Goal: Book appointment/travel/reservation

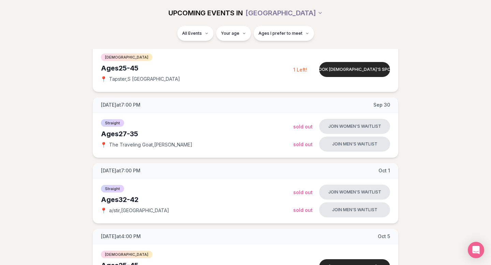
scroll to position [111, 0]
click at [277, 34] on span "Ages I prefer to meet" at bounding box center [280, 33] width 44 height 5
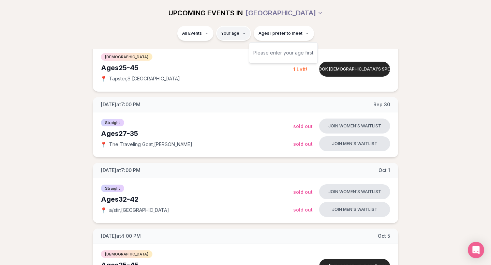
type input "**"
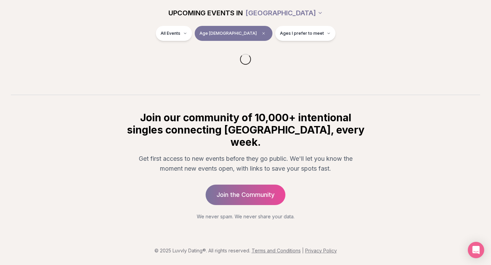
scroll to position [79, 0]
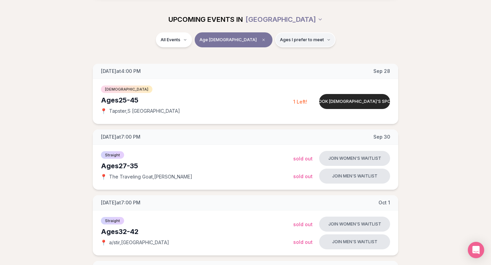
click at [280, 41] on span "Ages I prefer to meet" at bounding box center [302, 39] width 44 height 5
click at [275, 66] on span "Around my age" at bounding box center [280, 65] width 34 height 7
click at [259, 66] on button "Around my age" at bounding box center [256, 65] width 5 height 5
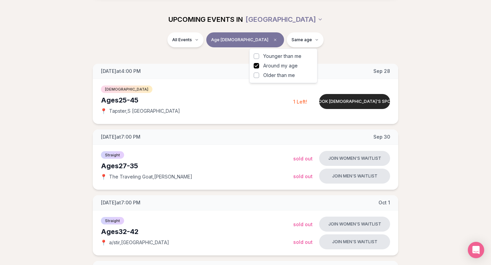
click at [340, 43] on div "All Events Age [DEMOGRAPHIC_DATA] Same age" at bounding box center [246, 41] width 382 height 18
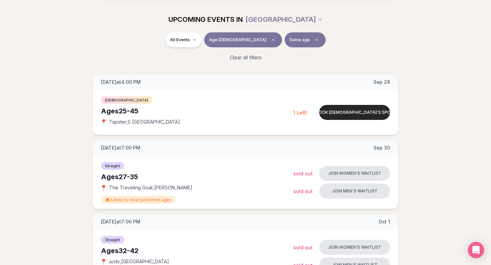
click at [289, 40] on span "Same age" at bounding box center [299, 39] width 20 height 5
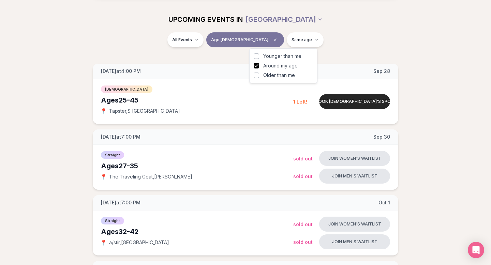
click at [271, 58] on span "Younger than me" at bounding box center [282, 56] width 38 height 7
click at [259, 58] on button "Younger than me" at bounding box center [256, 56] width 5 height 5
click at [343, 33] on div "All Events Age [DEMOGRAPHIC_DATA] Younger + Same age" at bounding box center [246, 41] width 382 height 18
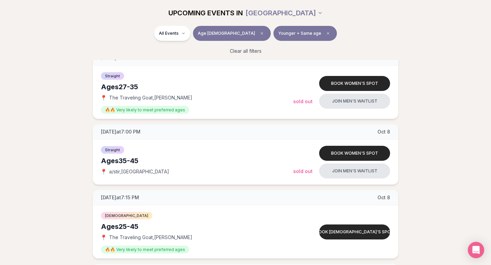
scroll to position [288, 0]
